Goal: Task Accomplishment & Management: Use online tool/utility

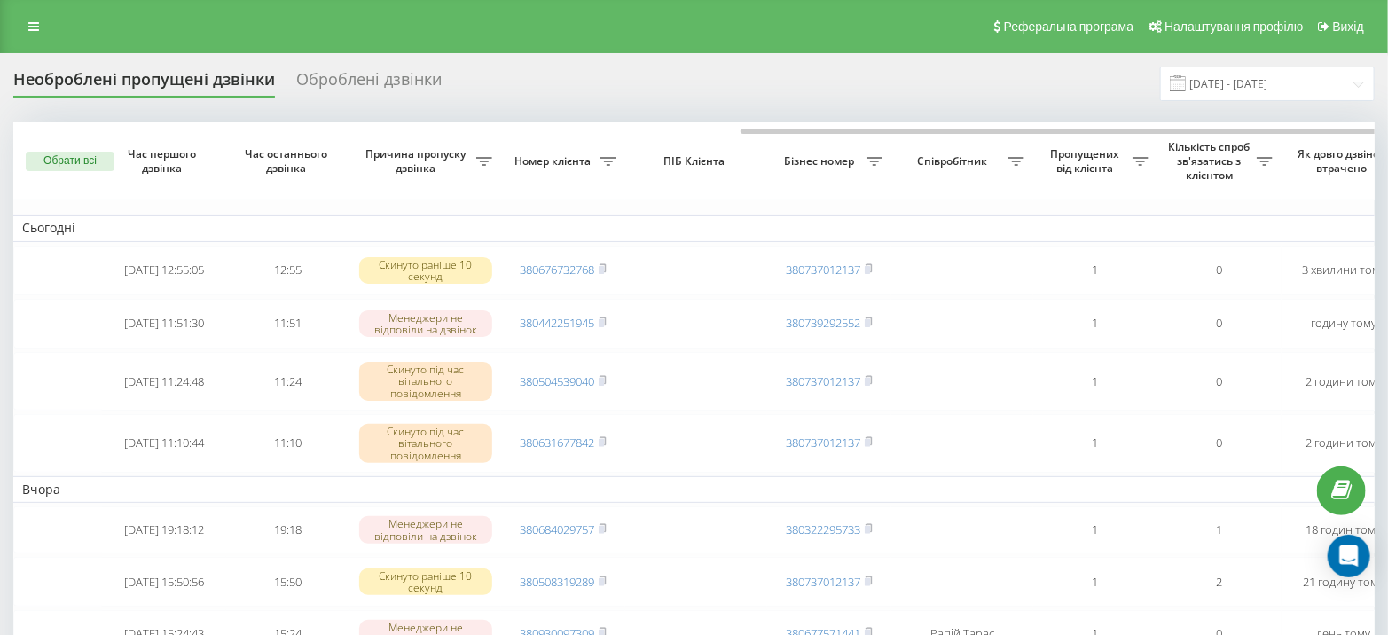
scroll to position [0, 412]
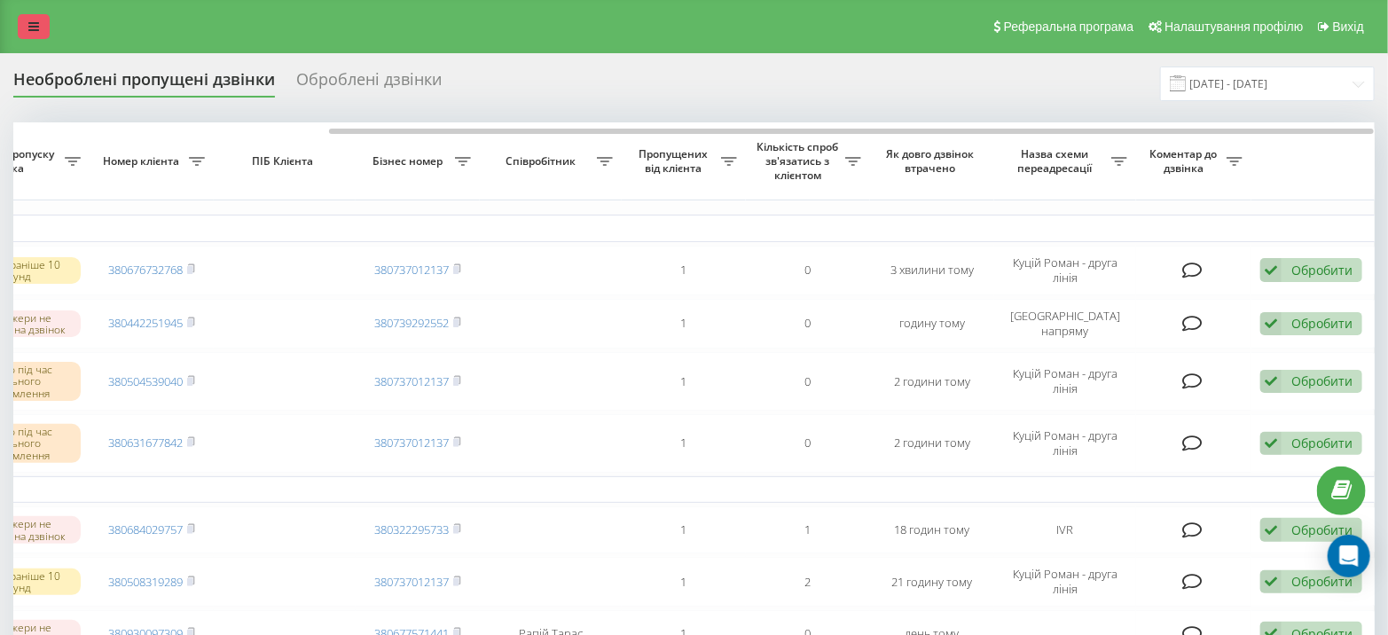
click at [35, 27] on icon at bounding box center [33, 26] width 11 height 12
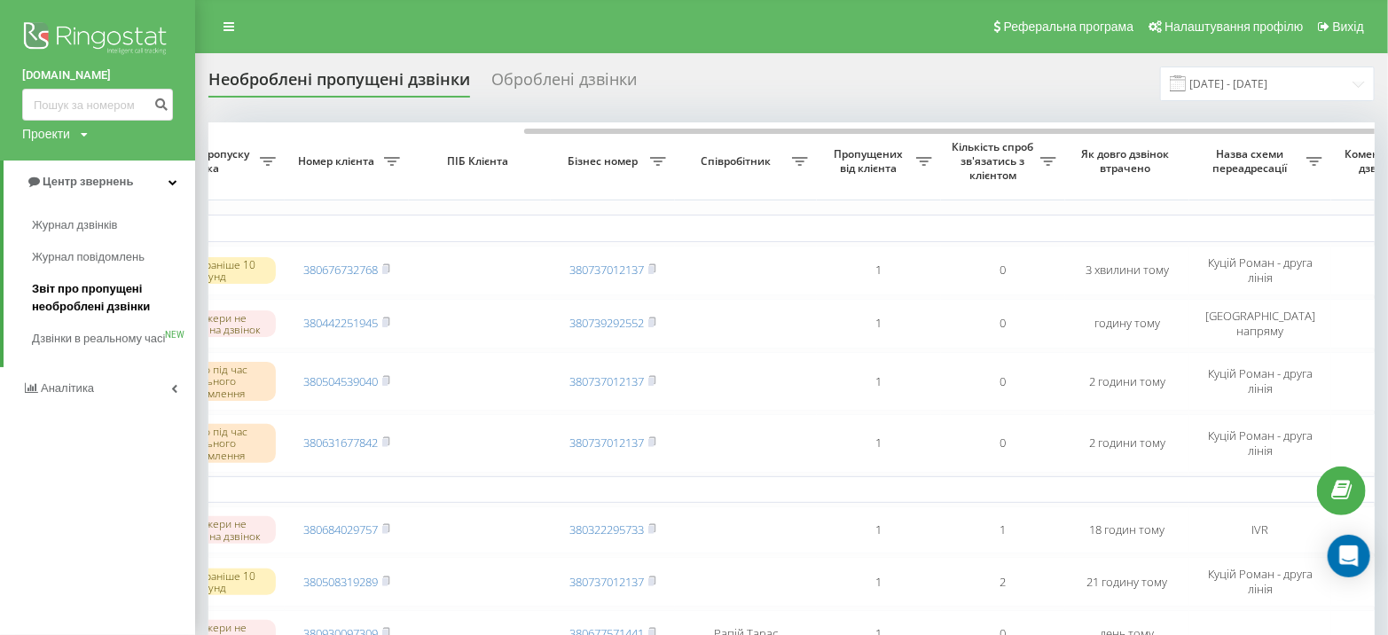
click at [103, 298] on span "Звіт про пропущені необроблені дзвінки" at bounding box center [109, 297] width 154 height 35
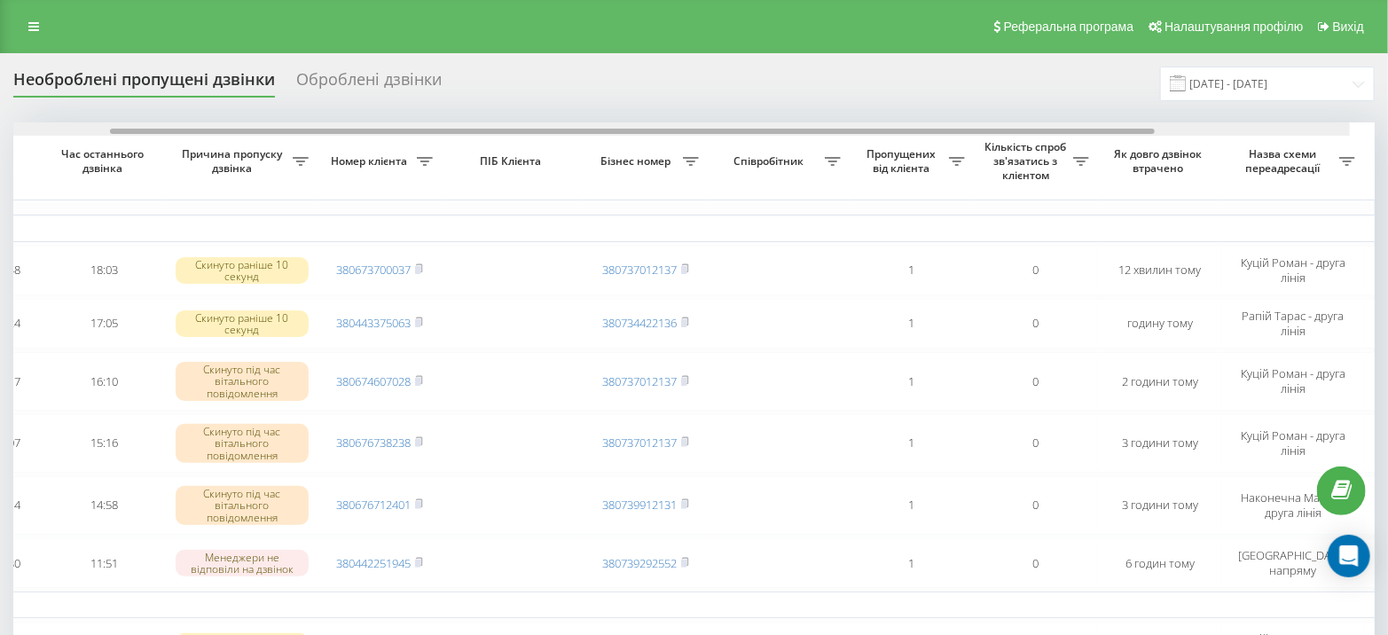
scroll to position [0, 412]
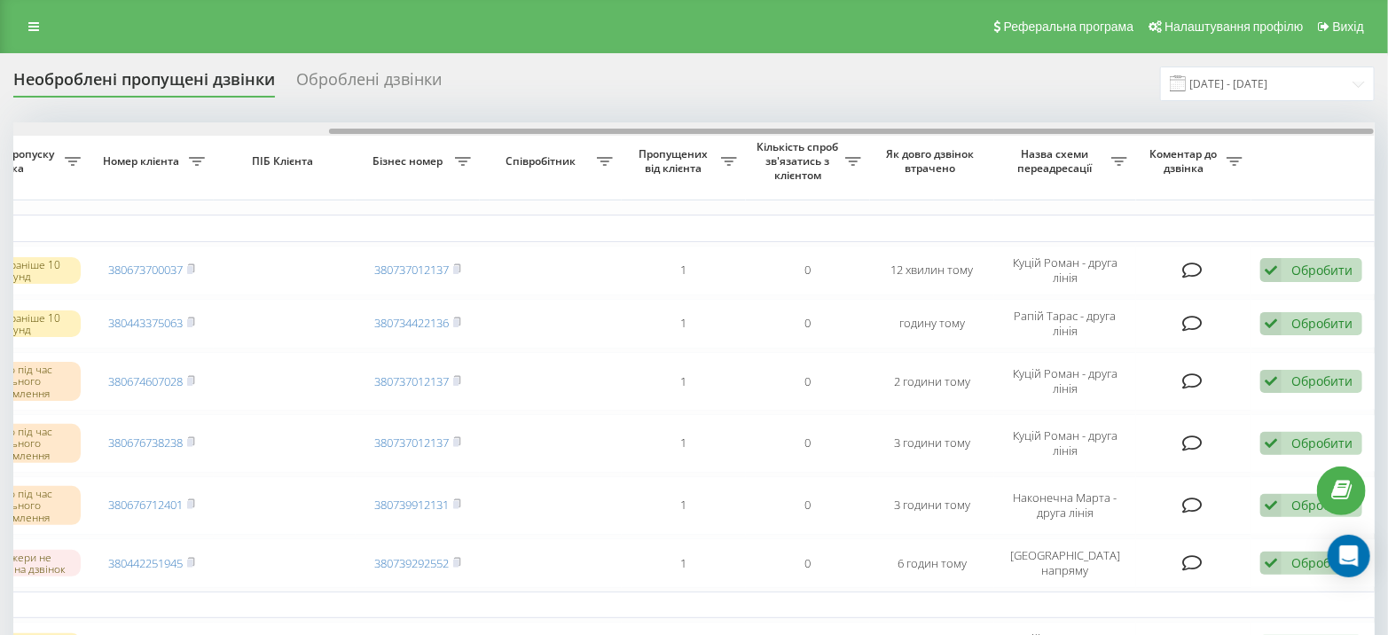
drag, startPoint x: 826, startPoint y: 130, endPoint x: 1333, endPoint y: 114, distance: 507.7
click at [1333, 114] on div "Необроблені пропущені дзвінки Оброблені дзвінки 21.07.2025 - 21.08.2025 Обрати …" at bounding box center [694, 619] width 1362 height 1104
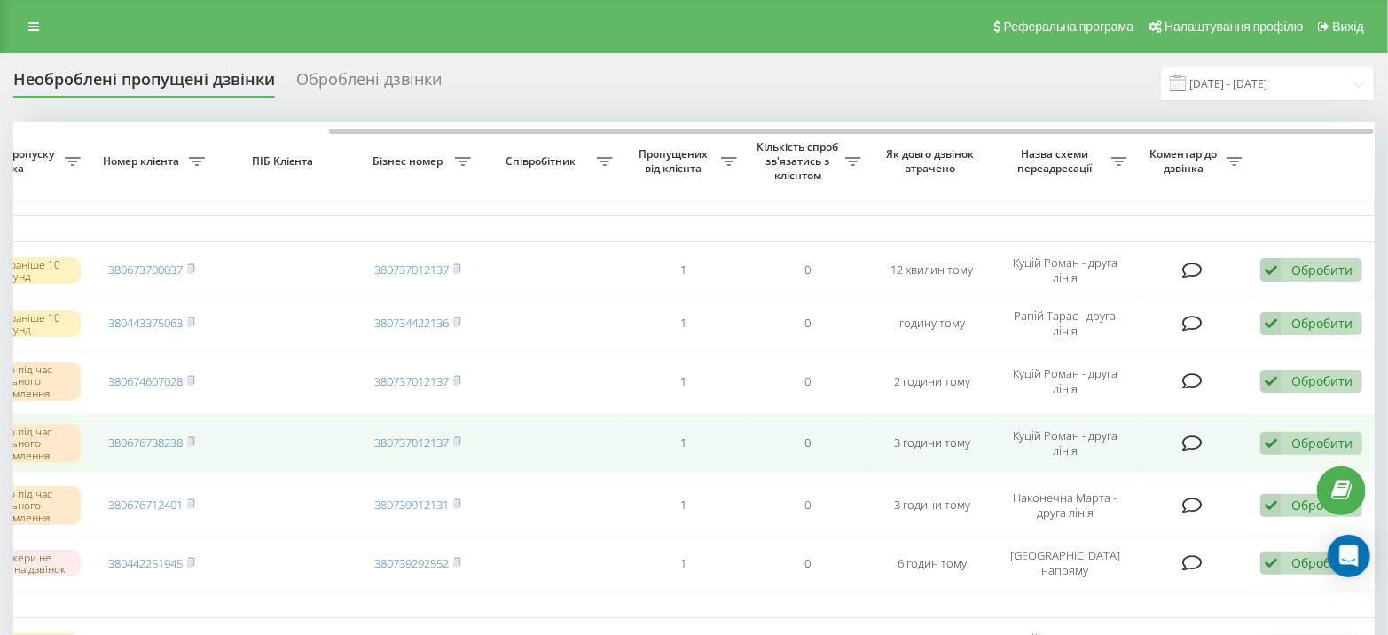
click at [1318, 435] on div "Обробити" at bounding box center [1322, 443] width 61 height 17
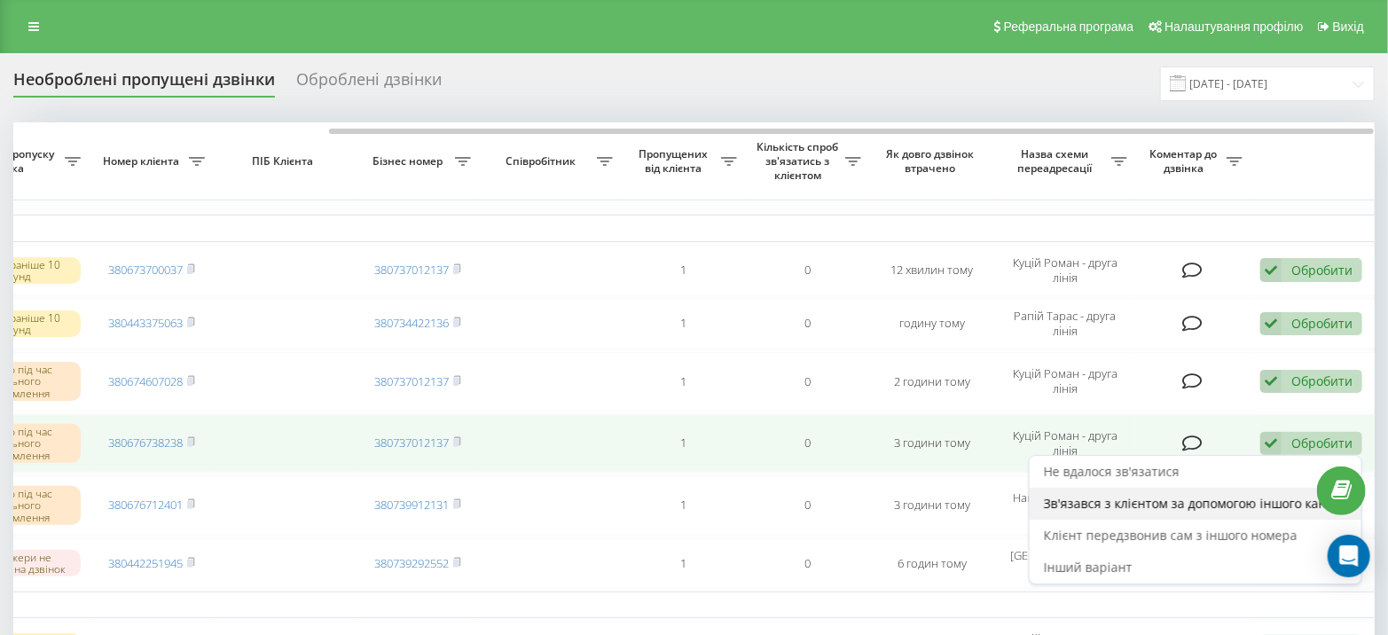
click at [1270, 495] on span "Зв'язався з клієнтом за допомогою іншого каналу" at bounding box center [1195, 503] width 303 height 17
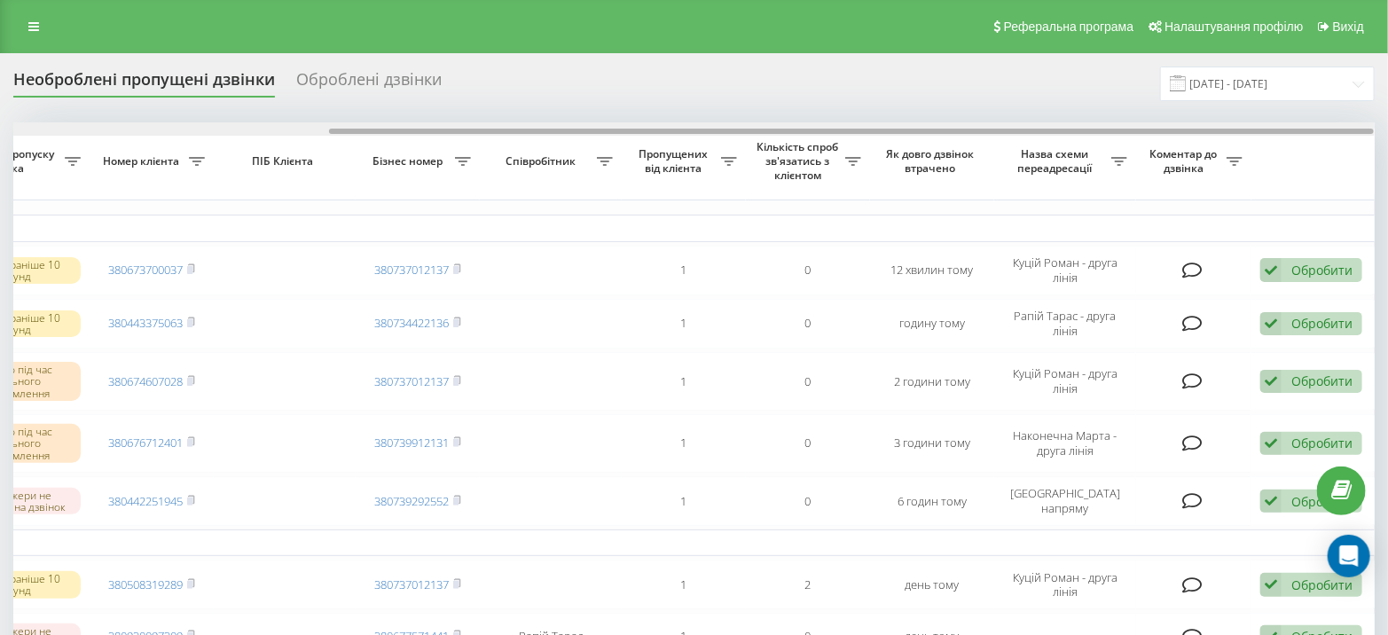
drag, startPoint x: 1003, startPoint y: 126, endPoint x: 1401, endPoint y: 130, distance: 397.4
click at [1387, 130] on html "miidvir.ua Проекти miidvir.ua Центр звернень Журнал дзвінків Журнал повідомлень…" at bounding box center [694, 317] width 1388 height 635
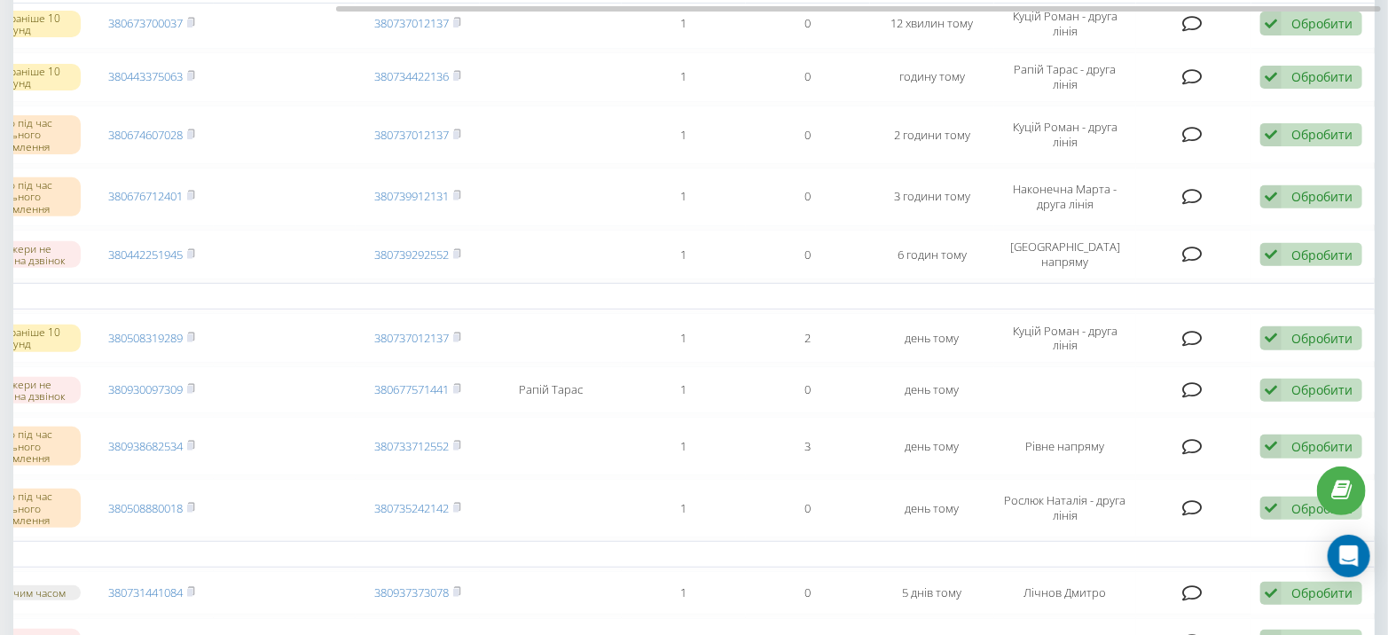
scroll to position [0, 0]
